Goal: Task Accomplishment & Management: Manage account settings

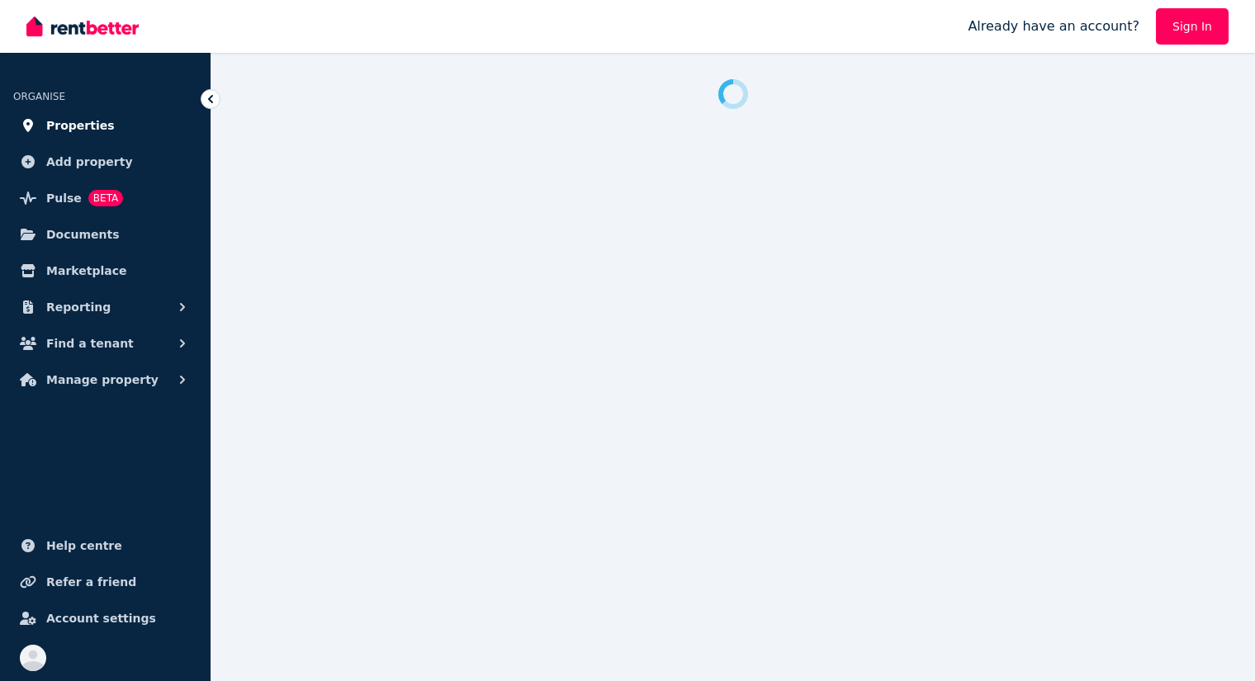
click at [85, 120] on span "Properties" at bounding box center [80, 126] width 69 height 20
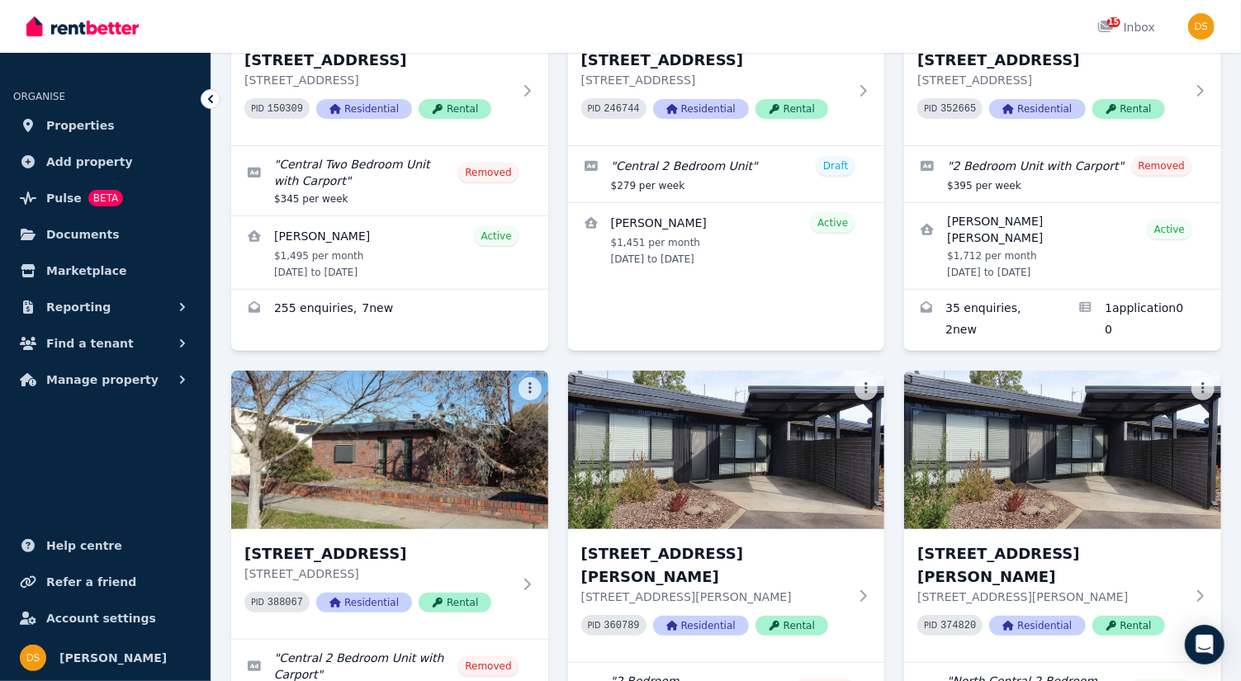
scroll to position [446, 0]
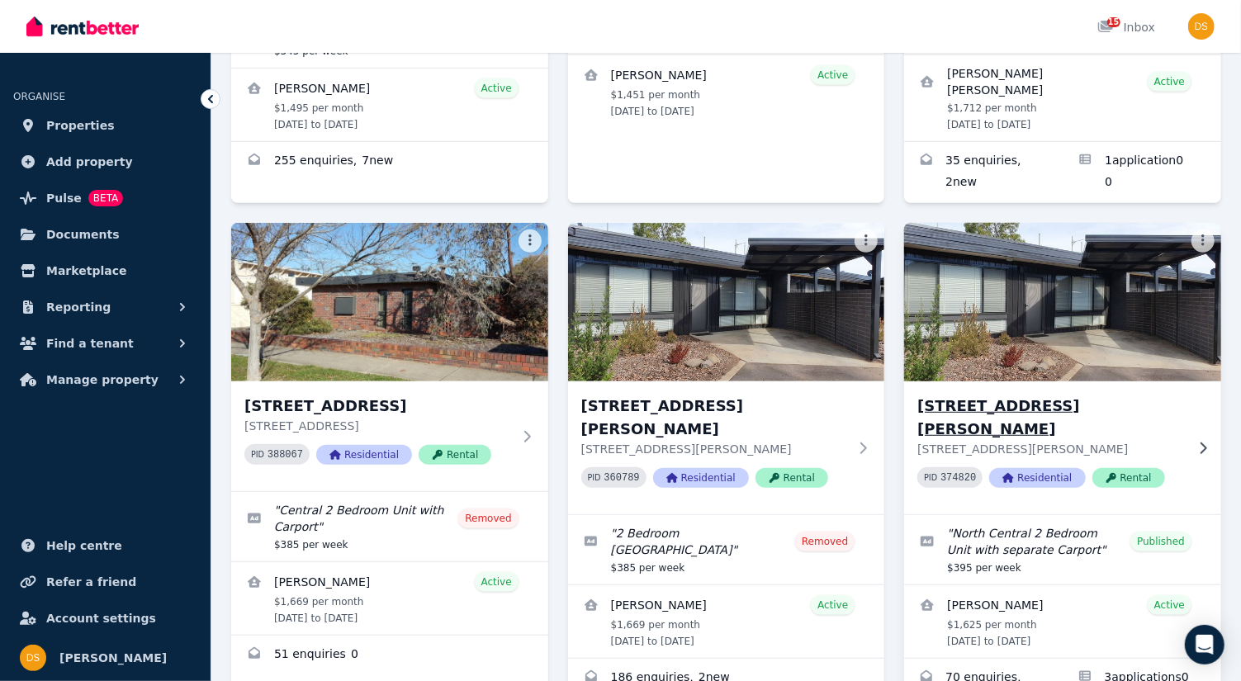
click at [1059, 281] on img at bounding box center [1062, 302] width 333 height 167
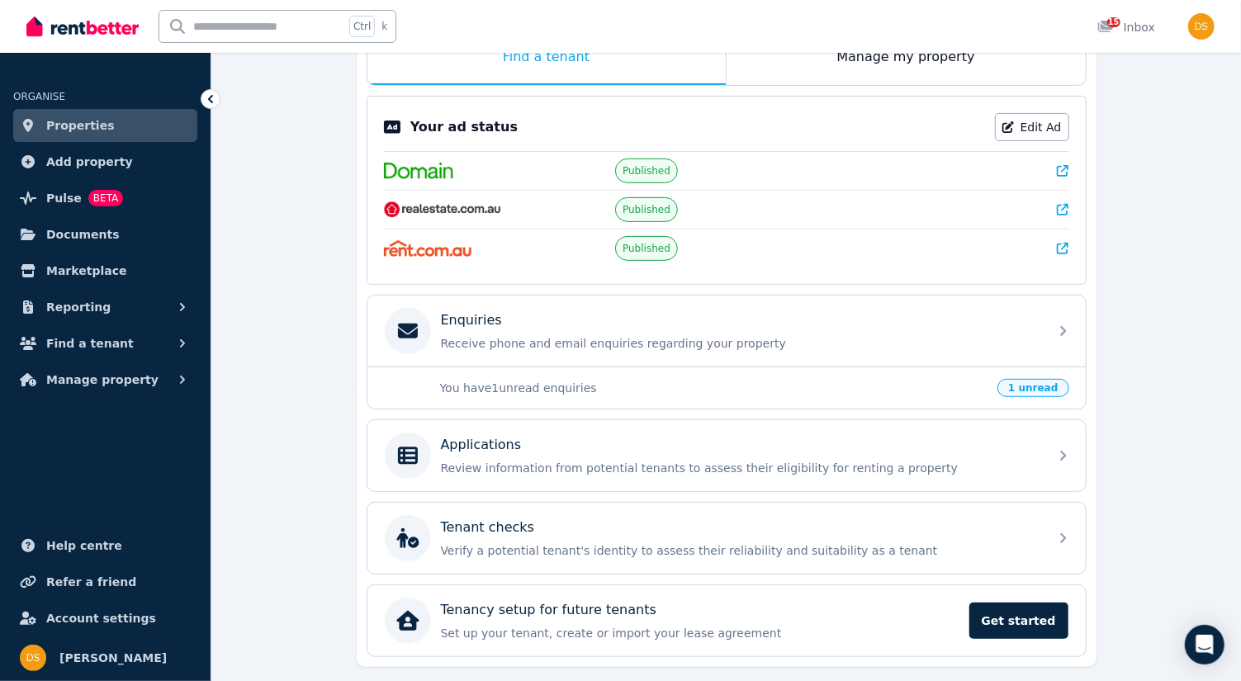
scroll to position [328, 0]
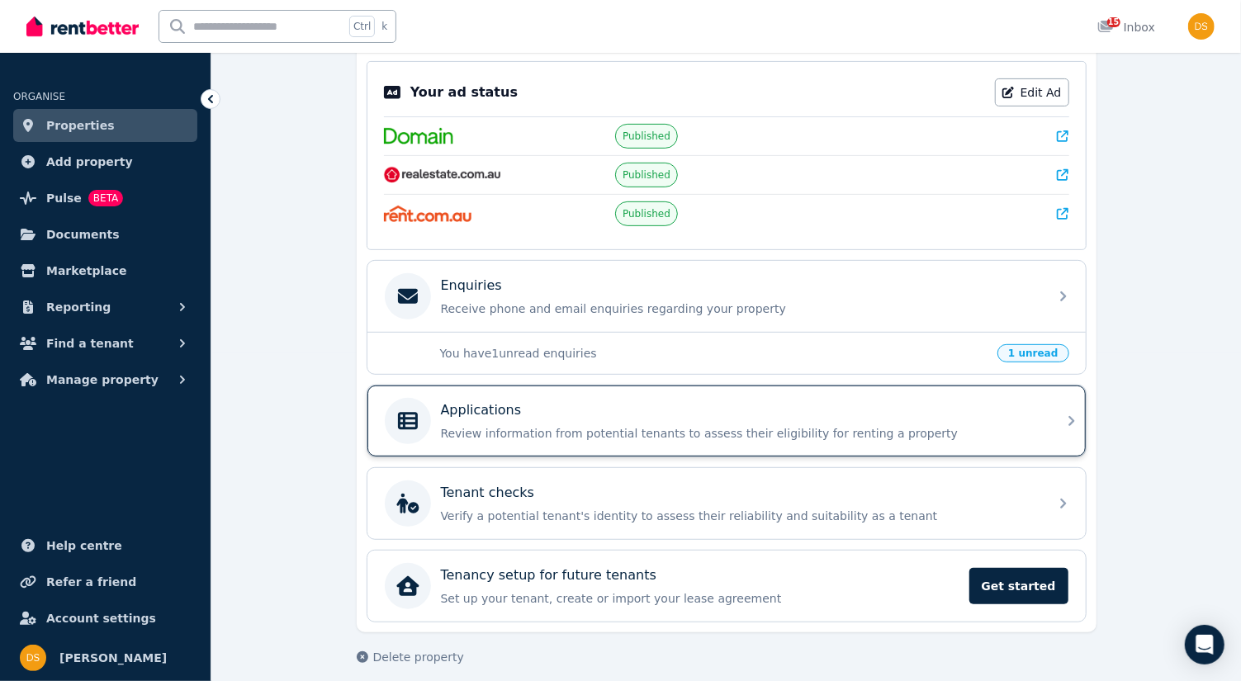
click at [1066, 413] on icon at bounding box center [1071, 421] width 20 height 20
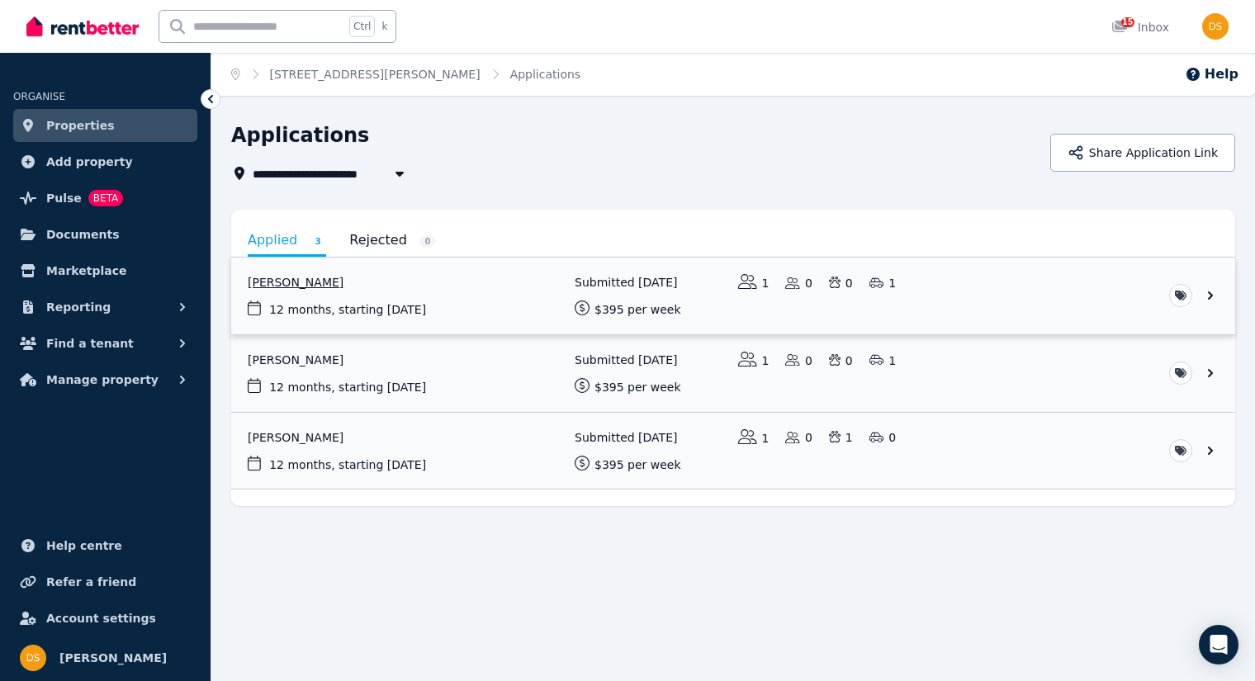
click at [461, 295] on link "View application: Hannah Stratton" at bounding box center [733, 296] width 1004 height 77
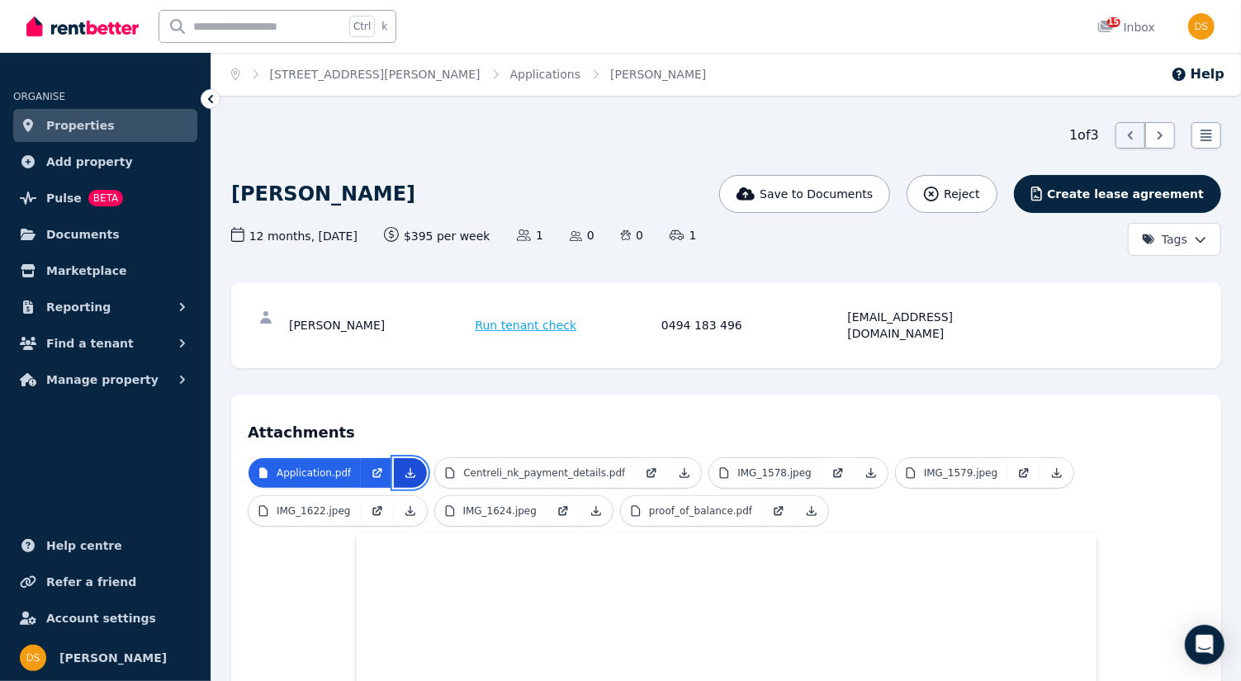
click at [406, 469] on icon at bounding box center [410, 473] width 9 height 9
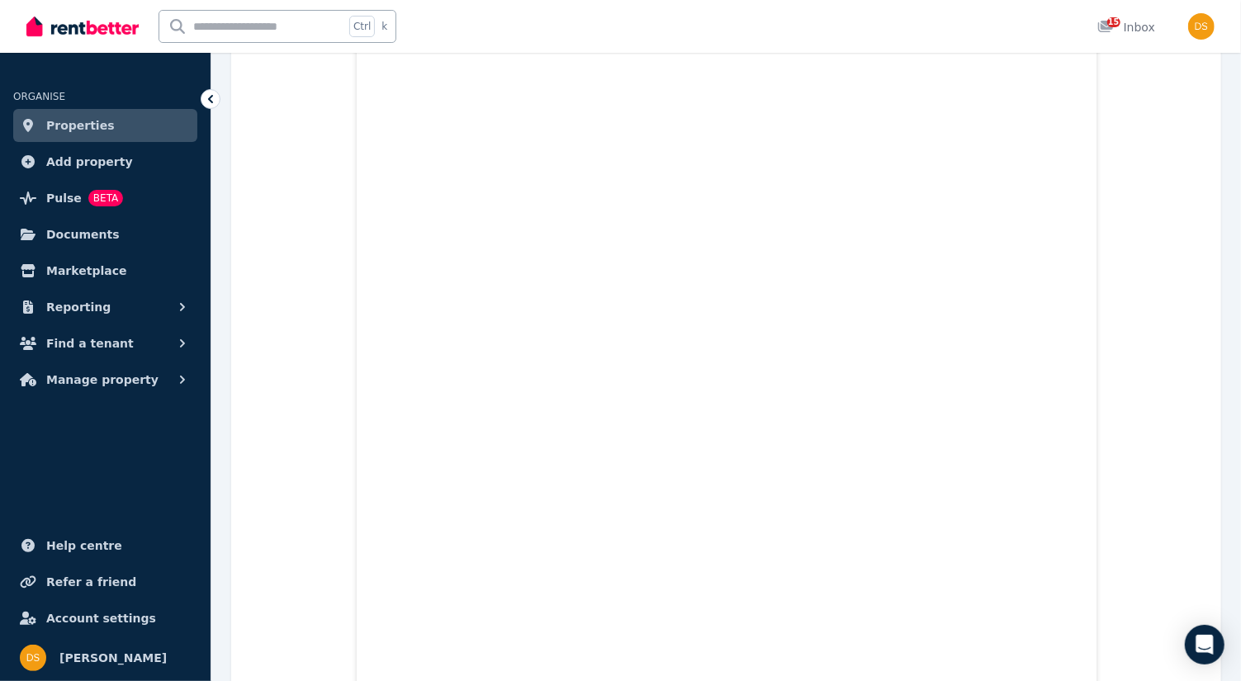
scroll to position [4478, 0]
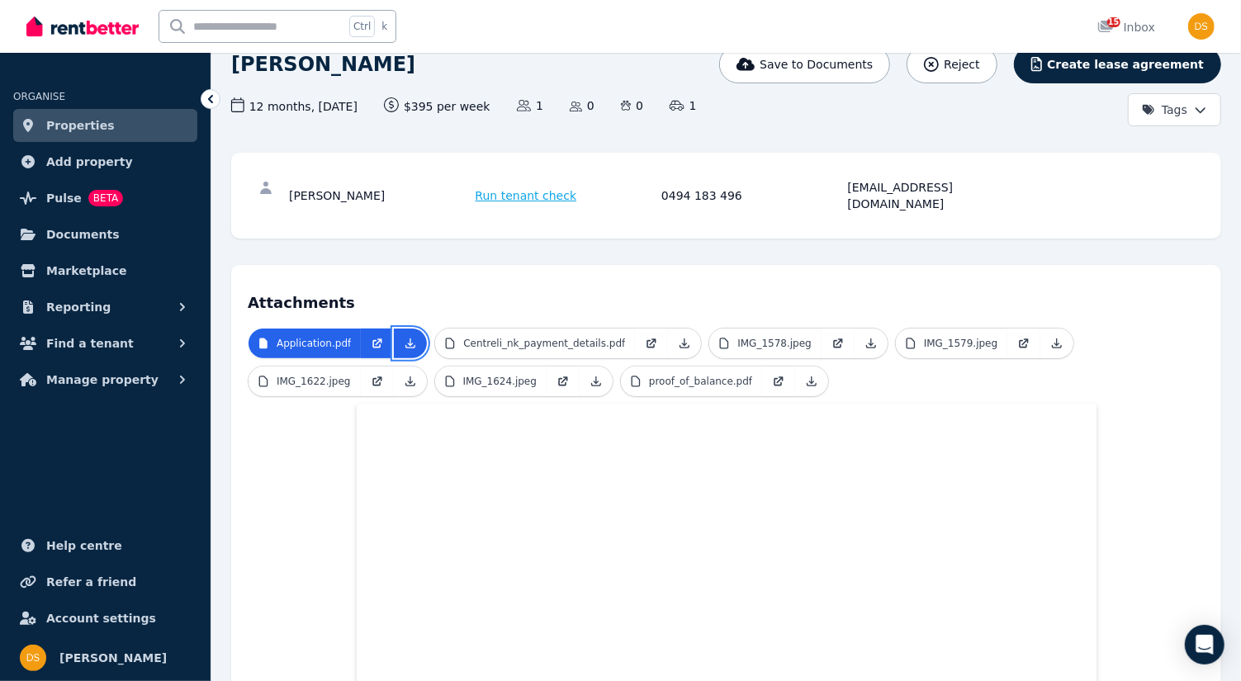
scroll to position [0, 0]
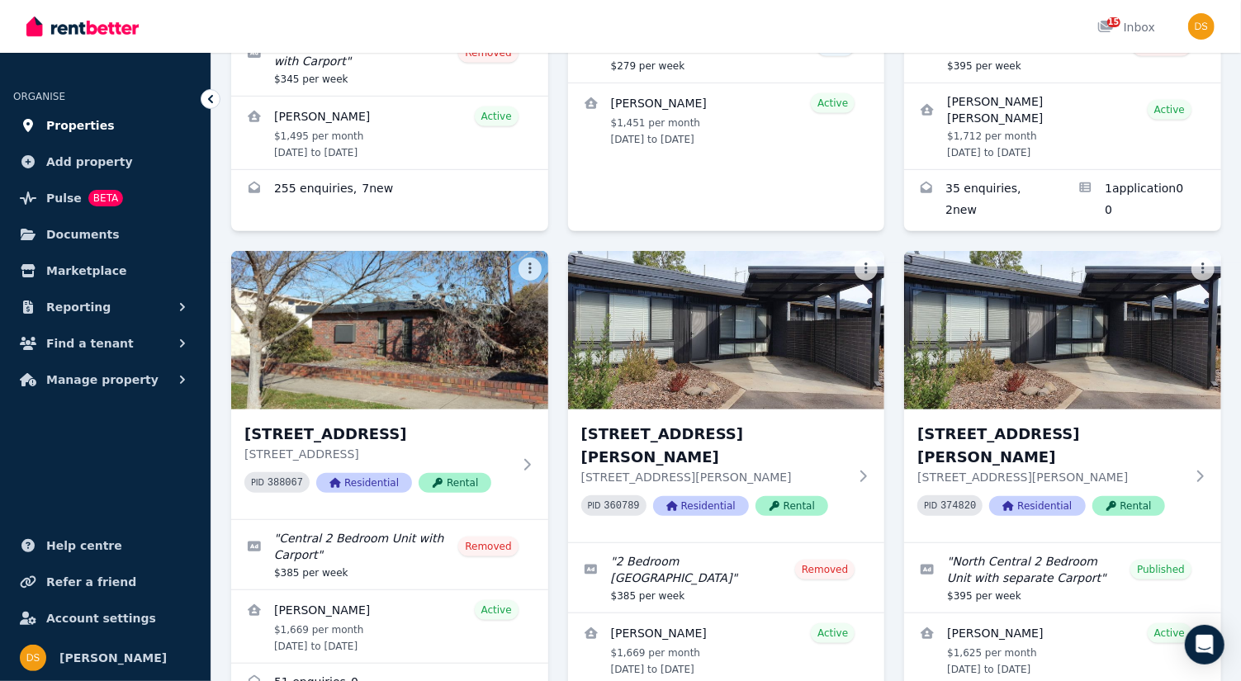
scroll to position [433, 0]
